Goal: Transaction & Acquisition: Purchase product/service

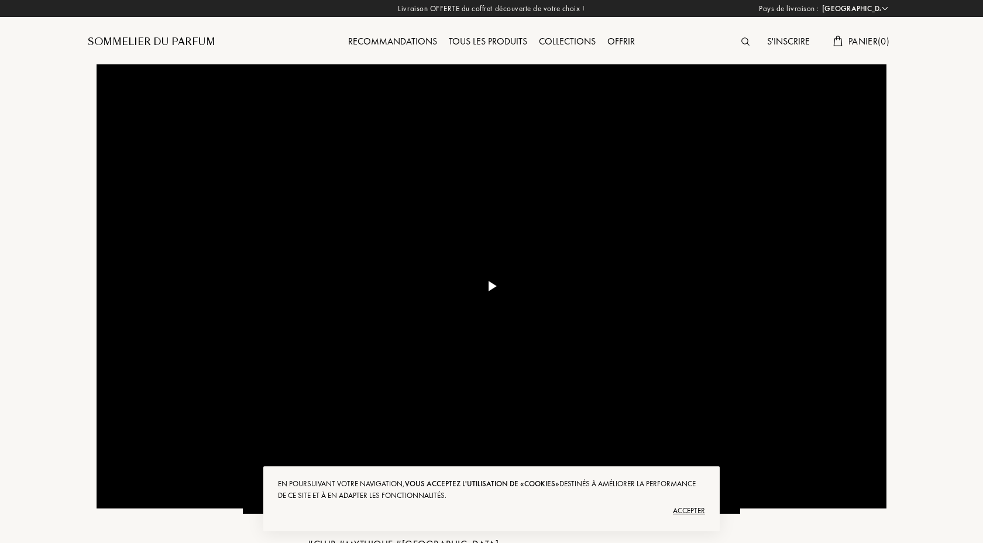
select select "FR"
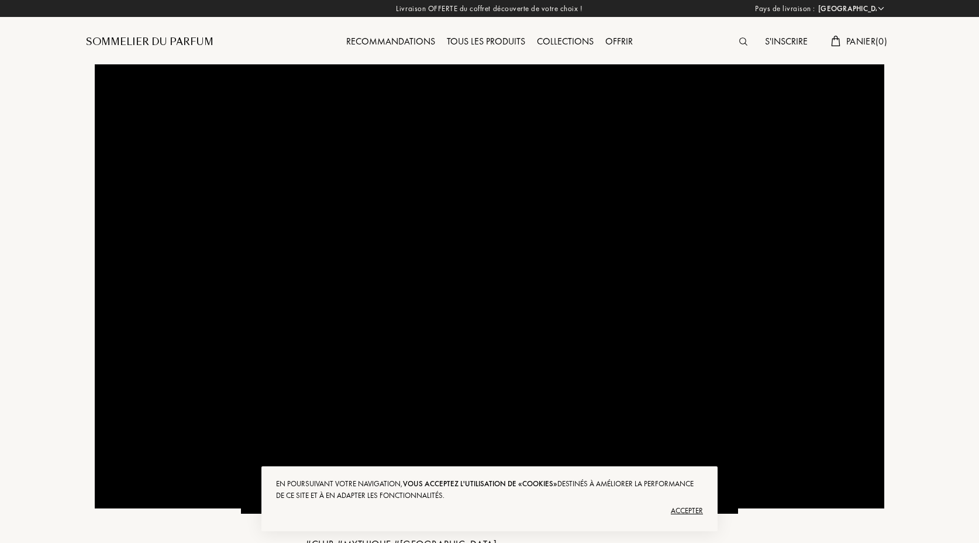
click at [680, 509] on div "Accepter" at bounding box center [489, 510] width 427 height 19
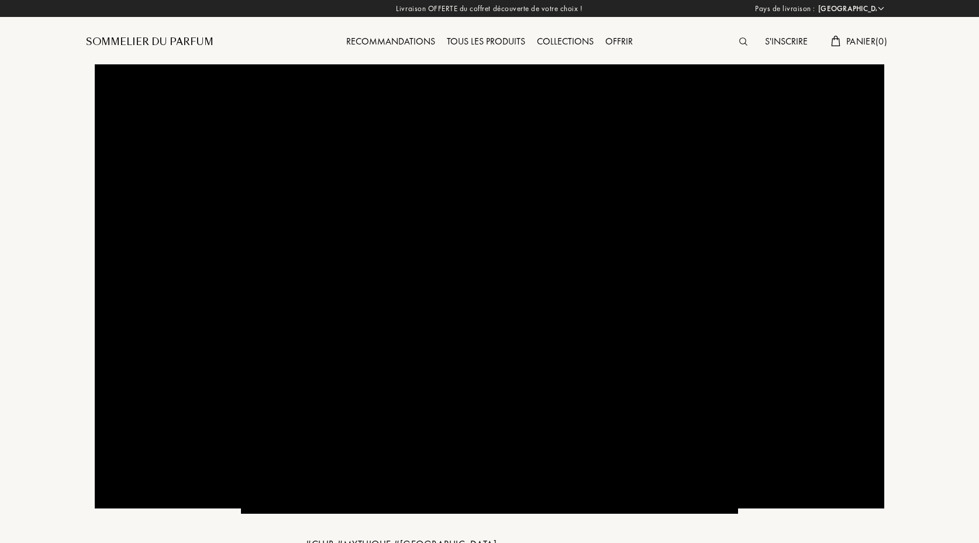
click at [503, 40] on div "Tous les produits" at bounding box center [486, 42] width 90 height 15
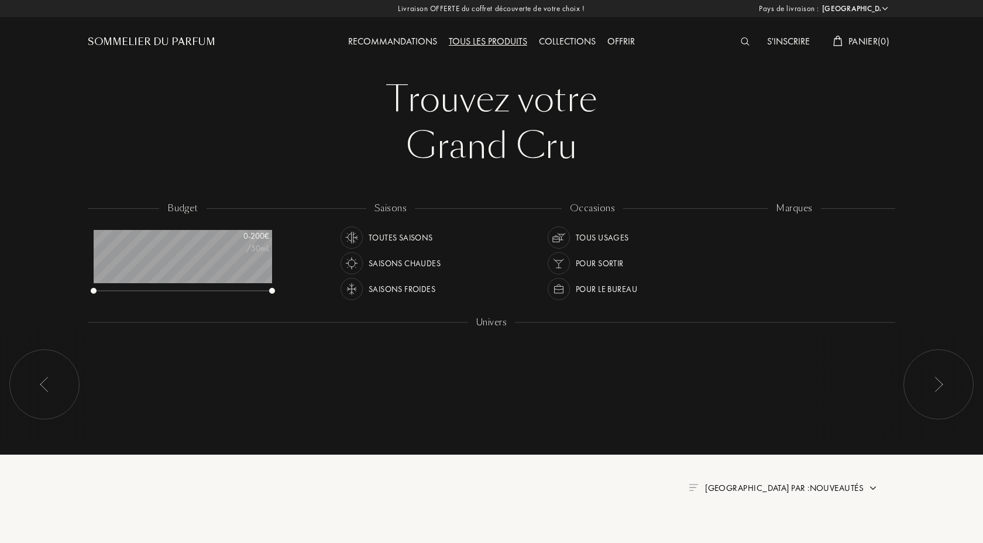
select select "FR"
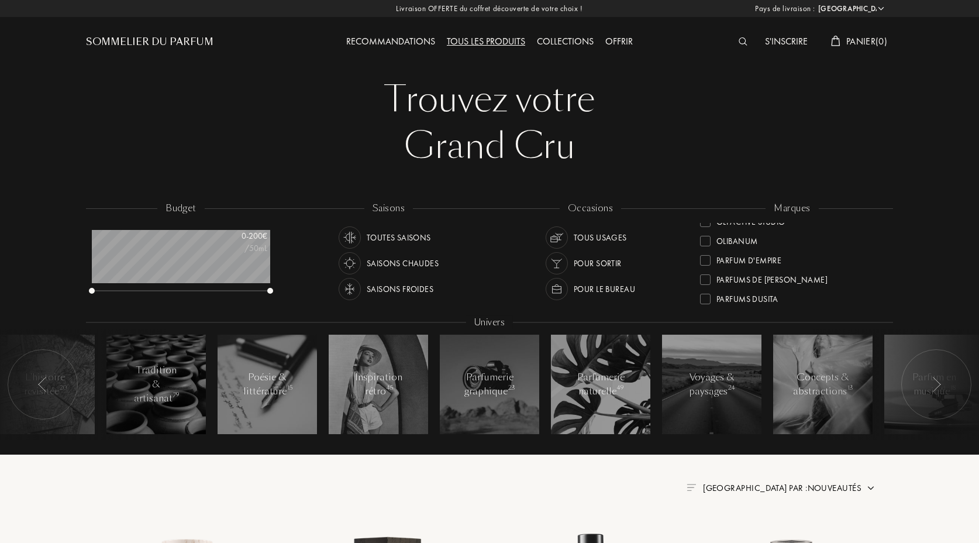
scroll to position [323, 0]
click at [590, 262] on div "Pour sortir" at bounding box center [598, 263] width 48 height 22
